Goal: Task Accomplishment & Management: Manage account settings

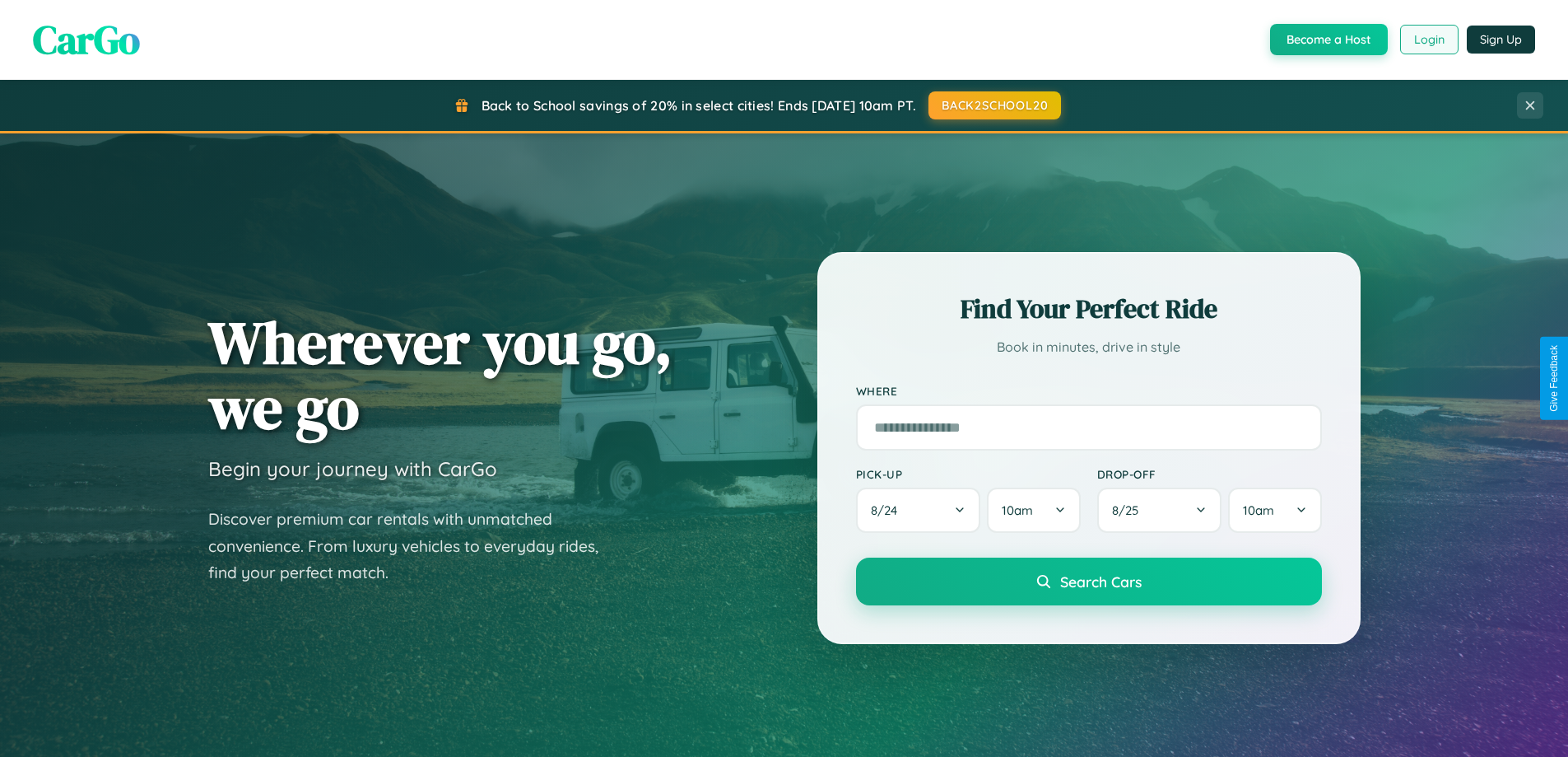
click at [1428, 40] on button "Login" at bounding box center [1429, 39] width 58 height 30
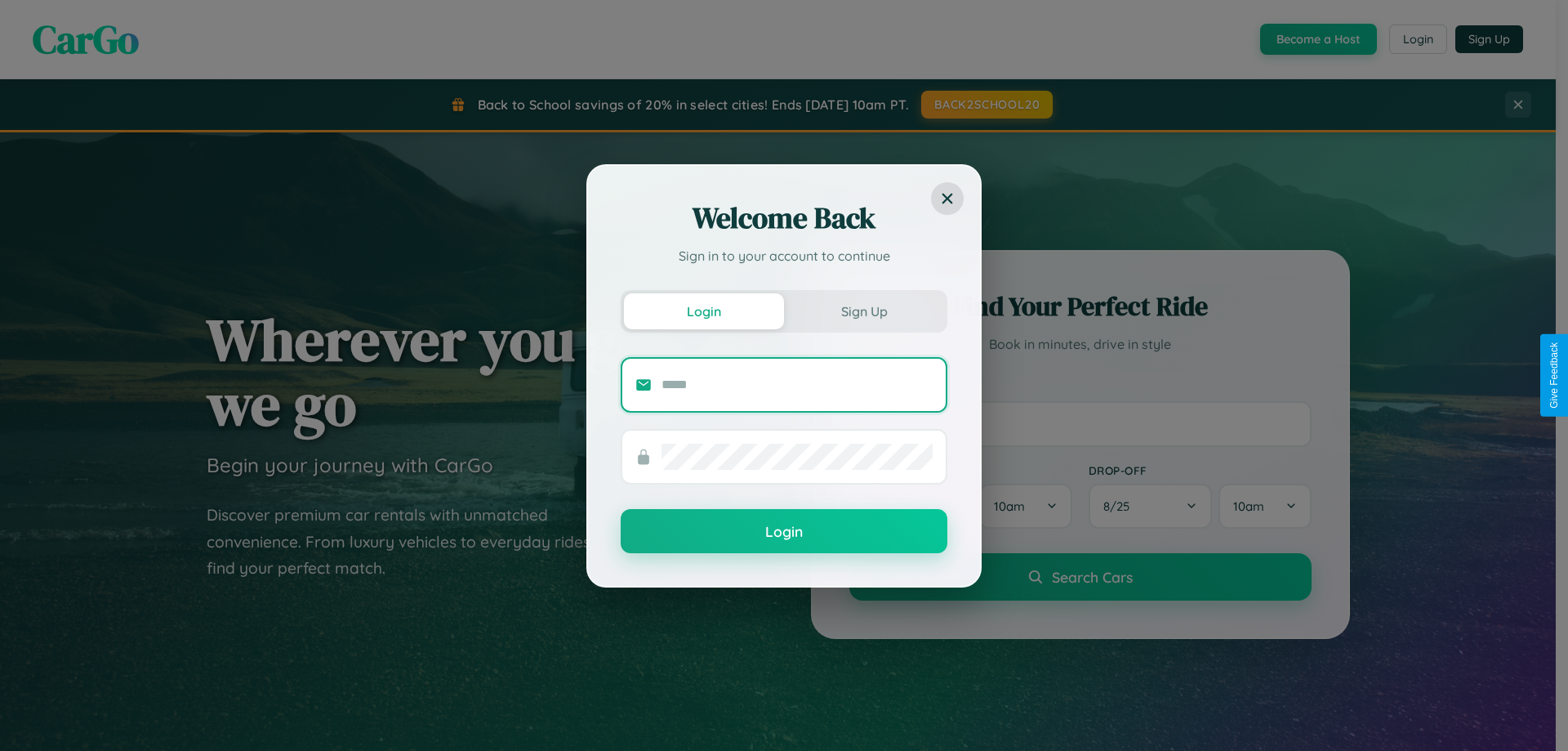
click at [797, 384] on input "text" at bounding box center [797, 384] width 271 height 26
type input "**********"
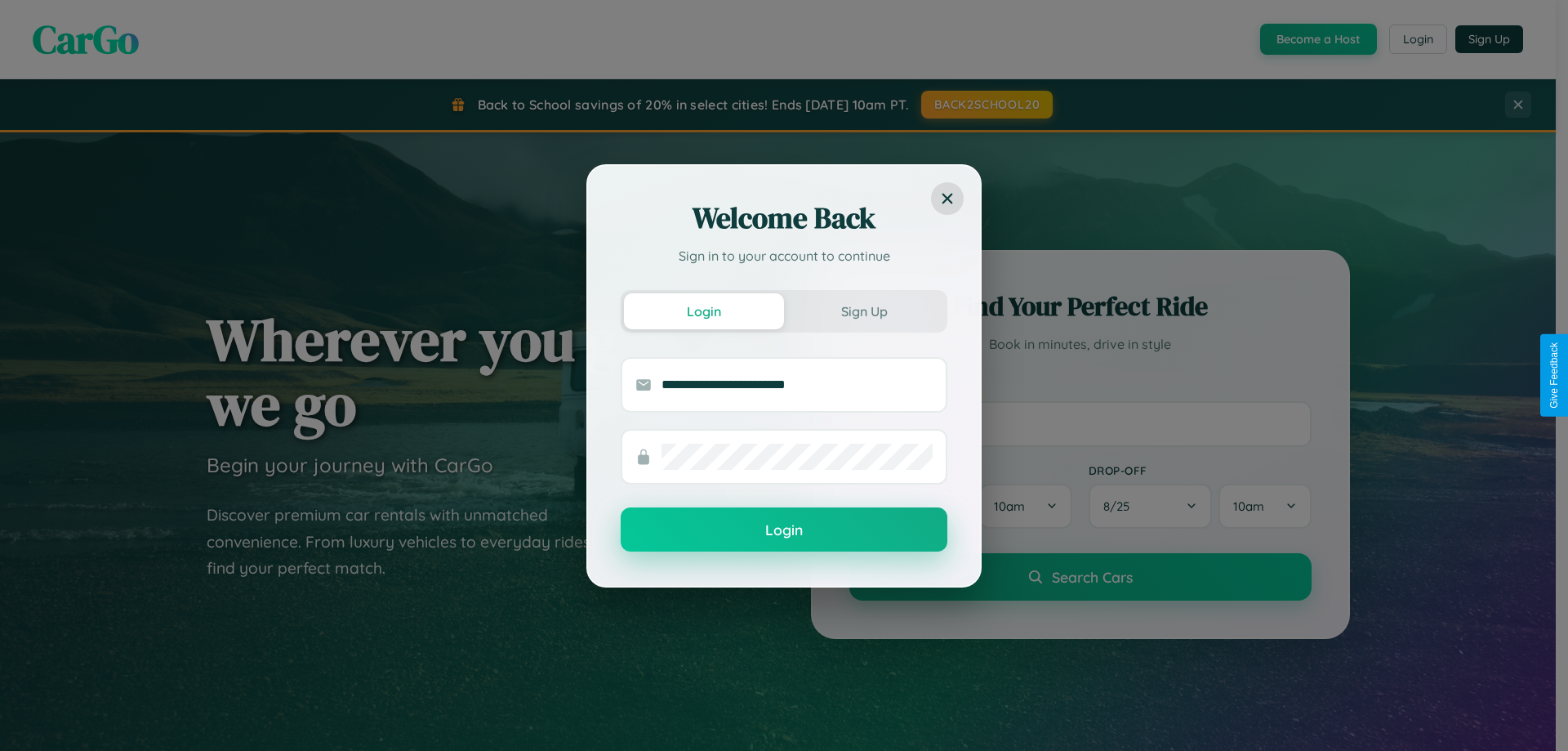
click at [784, 530] on button "Login" at bounding box center [784, 530] width 326 height 44
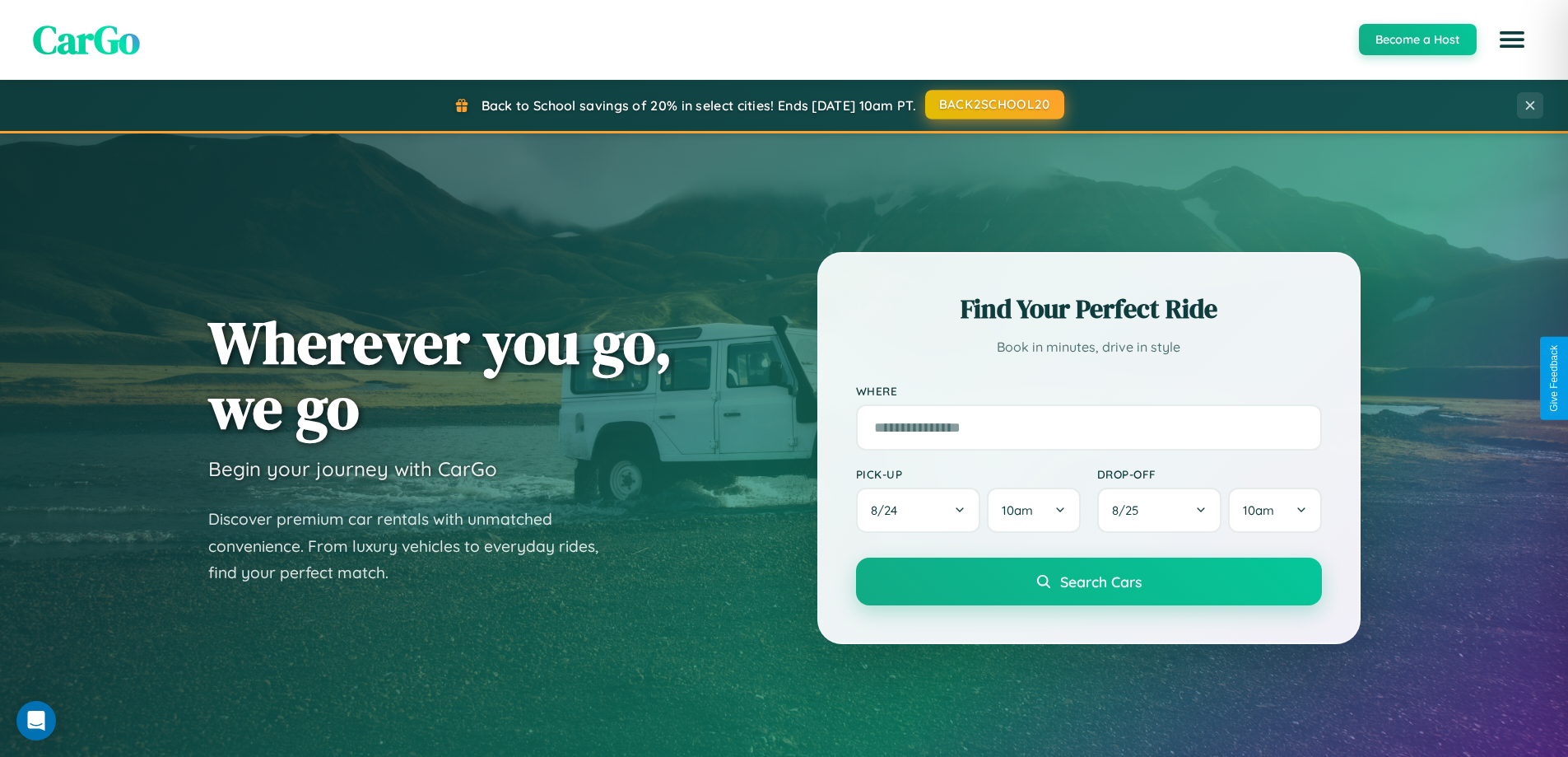
click at [994, 105] on button "BACK2SCHOOL20" at bounding box center [995, 104] width 139 height 30
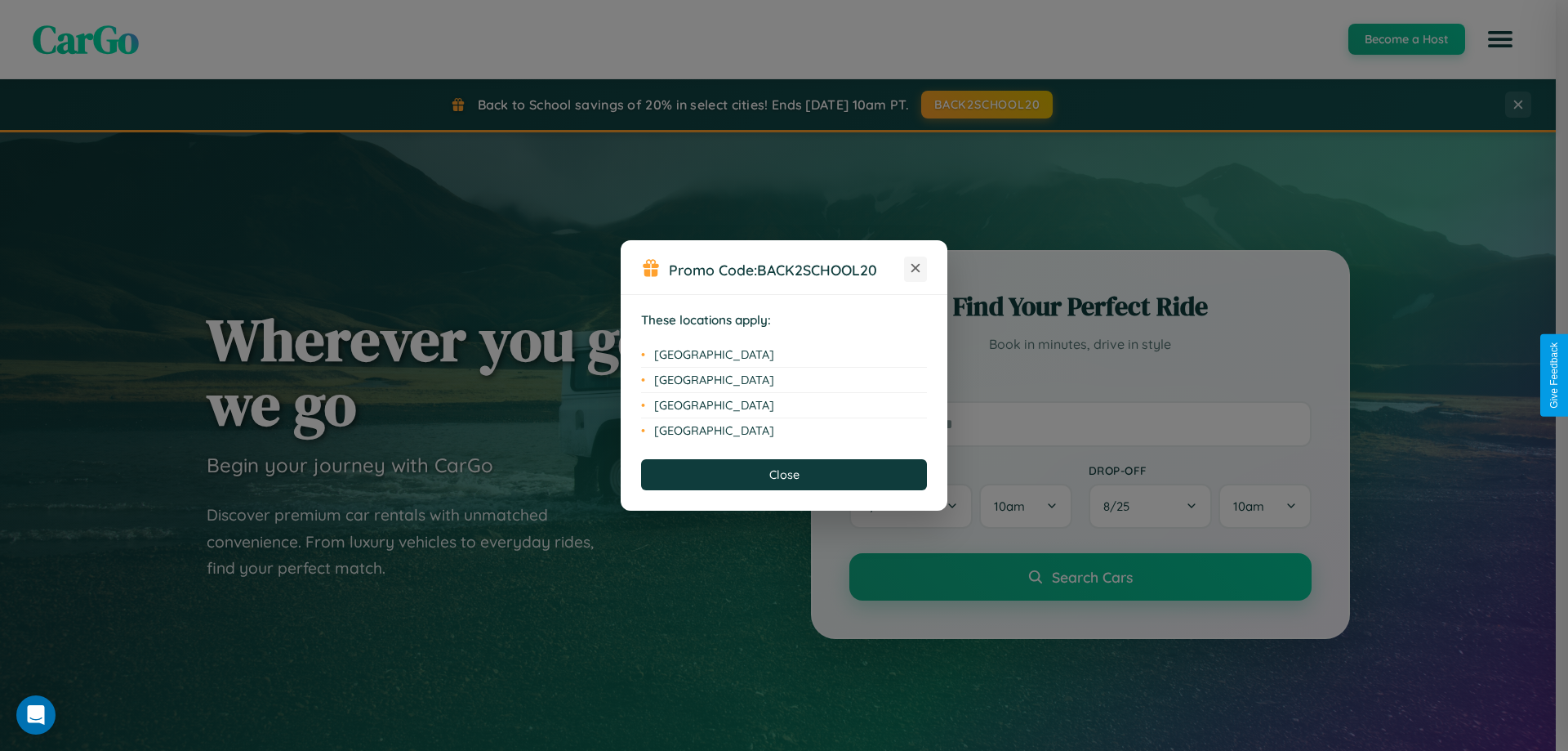
click at [915, 269] on icon at bounding box center [915, 268] width 9 height 9
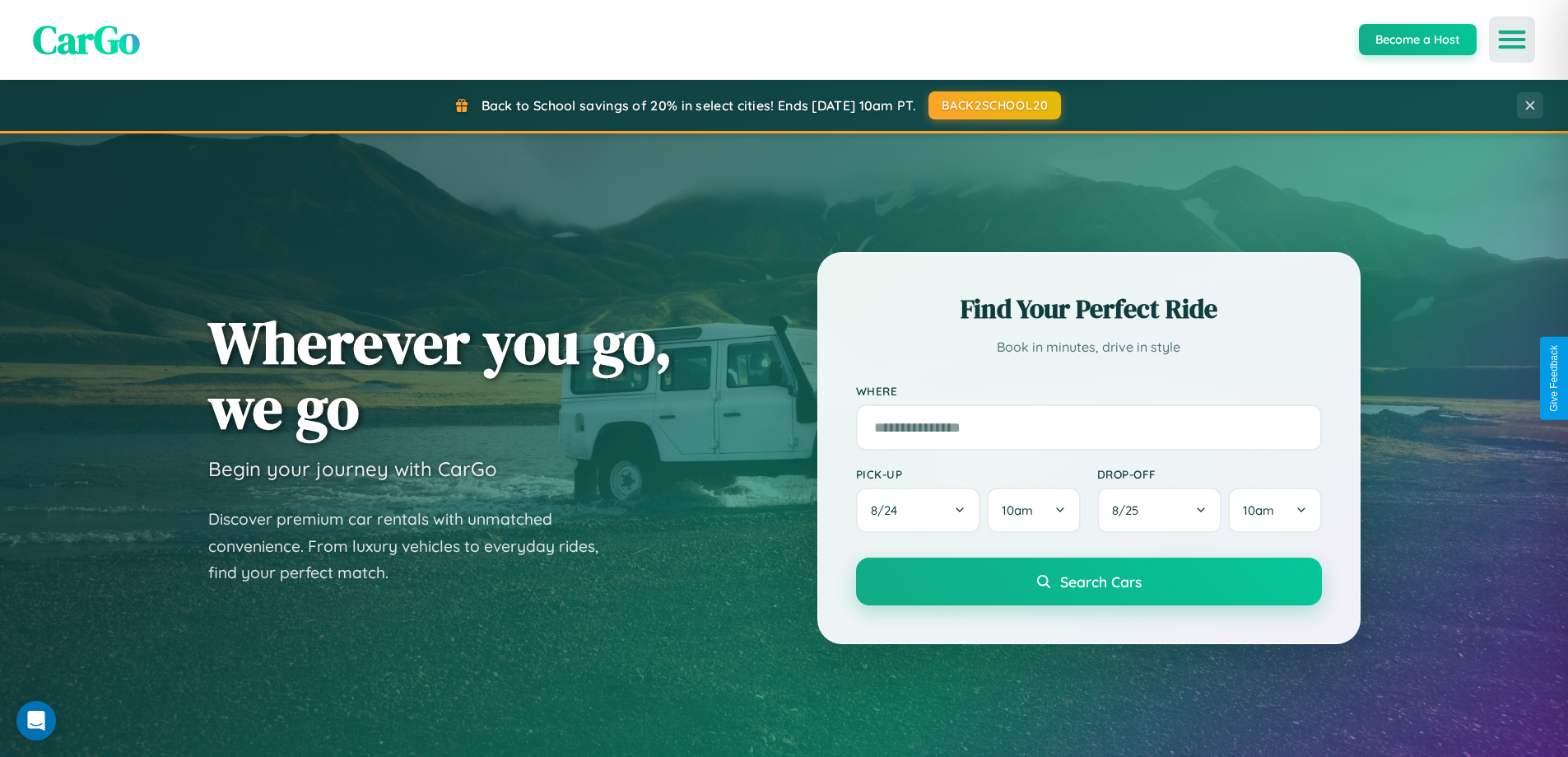
click at [1513, 40] on icon "Open menu" at bounding box center [1513, 39] width 24 height 15
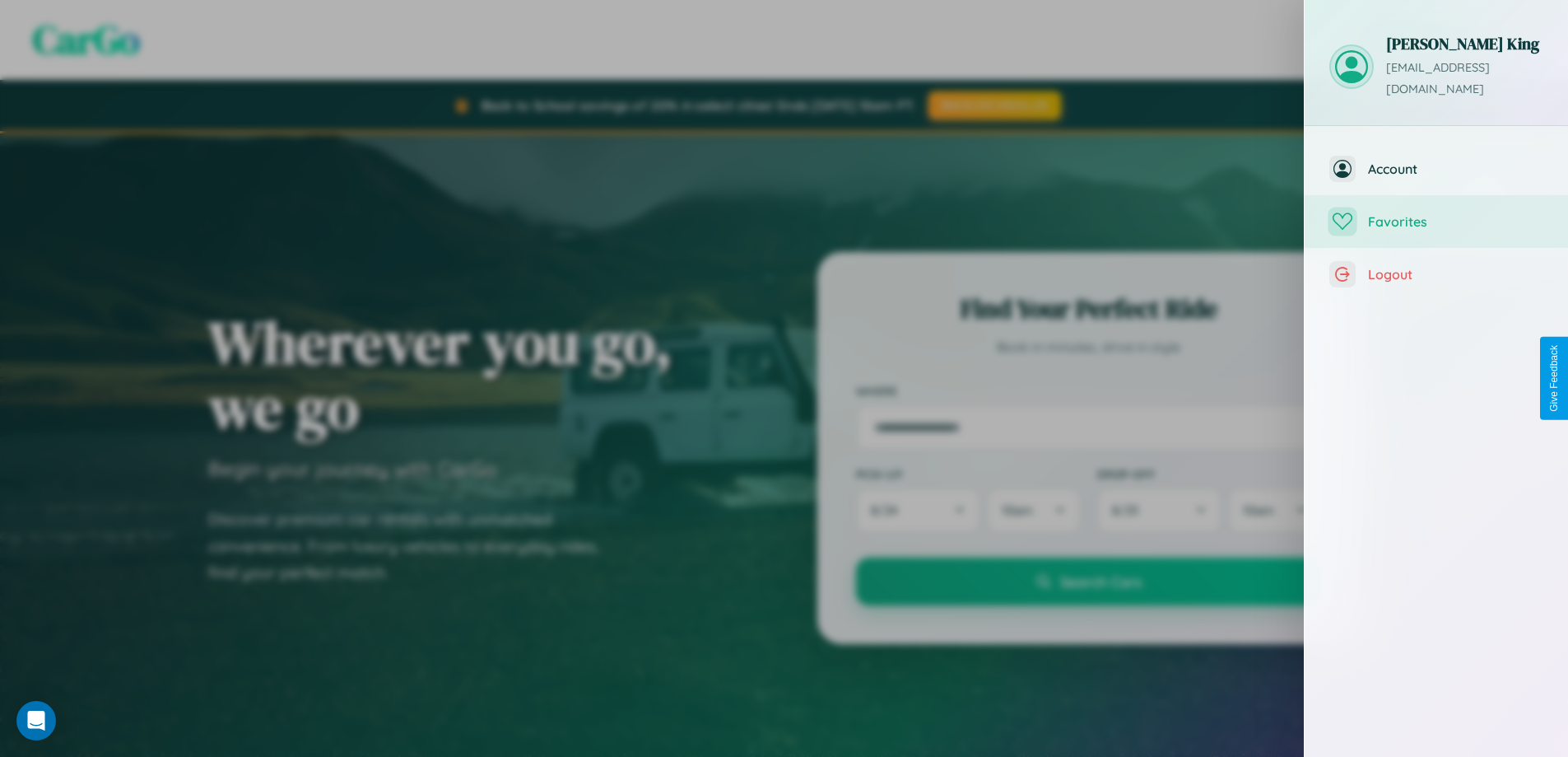
click at [1437, 214] on span "Favorites" at bounding box center [1455, 221] width 176 height 16
